Goal: Information Seeking & Learning: Learn about a topic

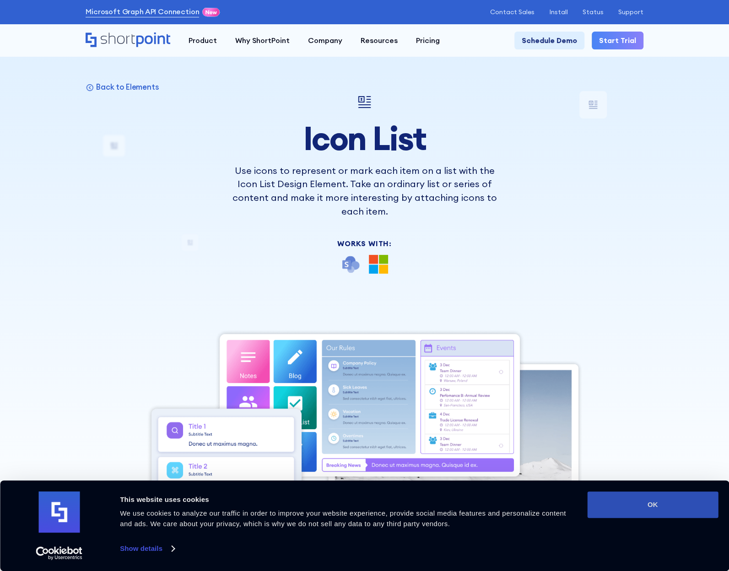
click at [658, 505] on button "OK" at bounding box center [652, 504] width 131 height 27
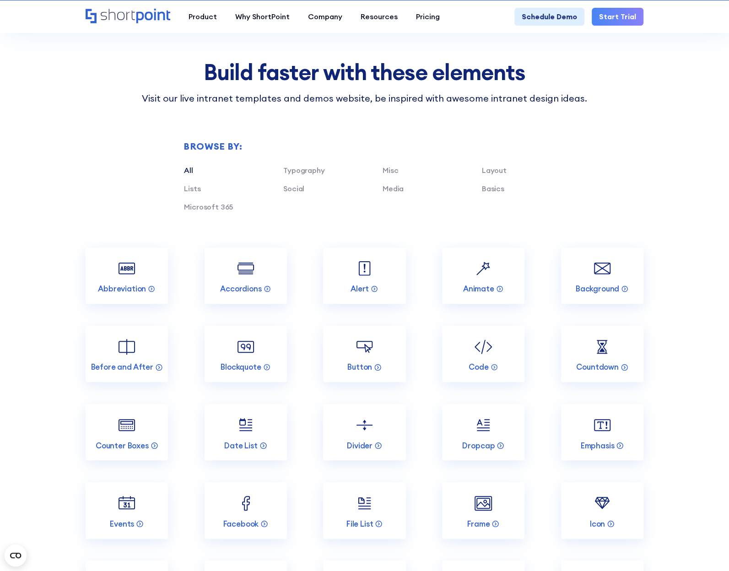
scroll to position [2288, 0]
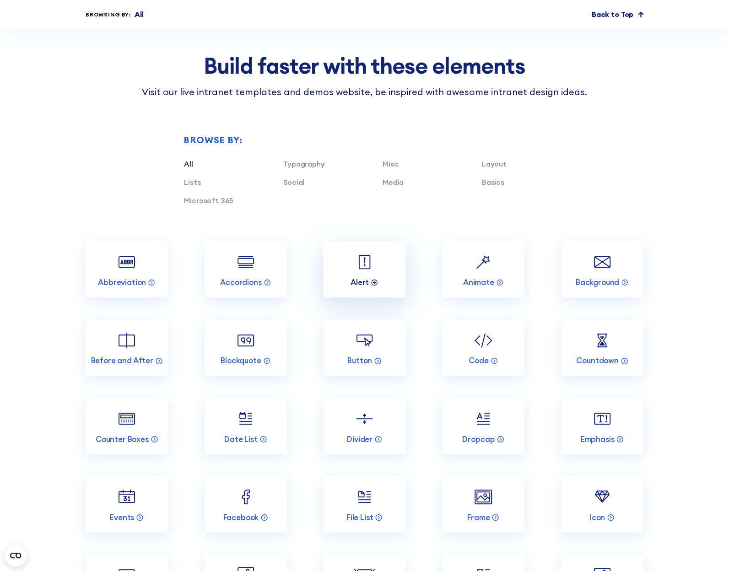
click at [375, 281] on icon at bounding box center [375, 282] width 1 height 2
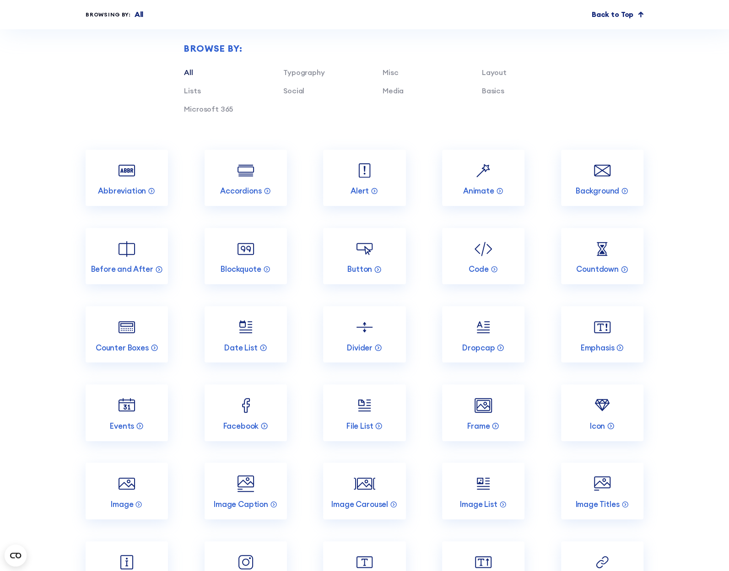
scroll to position [2425, 0]
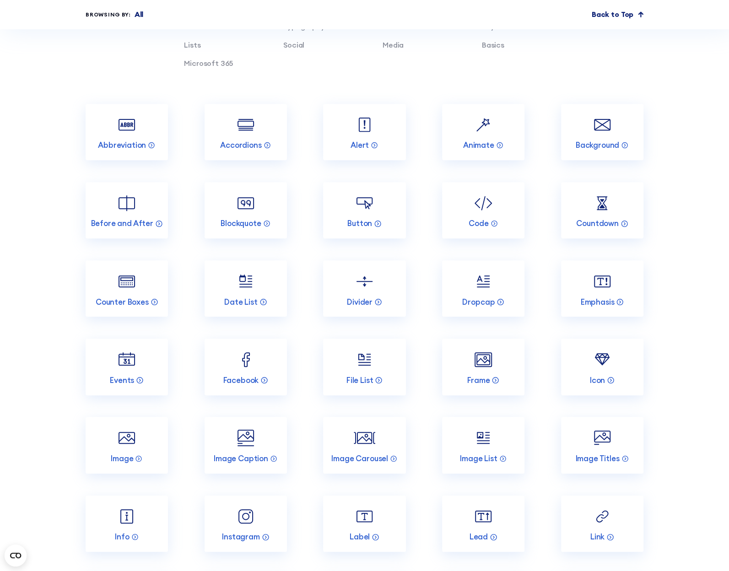
click at [710, 183] on section "Build faster with these elements Visit our live intranet templates and demos we…" at bounding box center [364, 508] width 729 height 1366
click at [671, 154] on section "Build faster with these elements Visit our live intranet templates and demos we…" at bounding box center [364, 508] width 729 height 1366
click at [604, 349] on img at bounding box center [602, 360] width 22 height 22
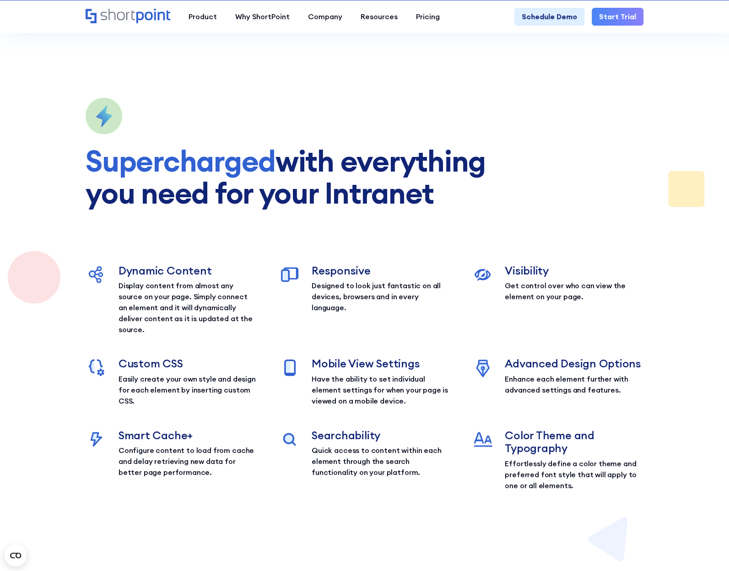
scroll to position [1235, 0]
